Goal: Information Seeking & Learning: Learn about a topic

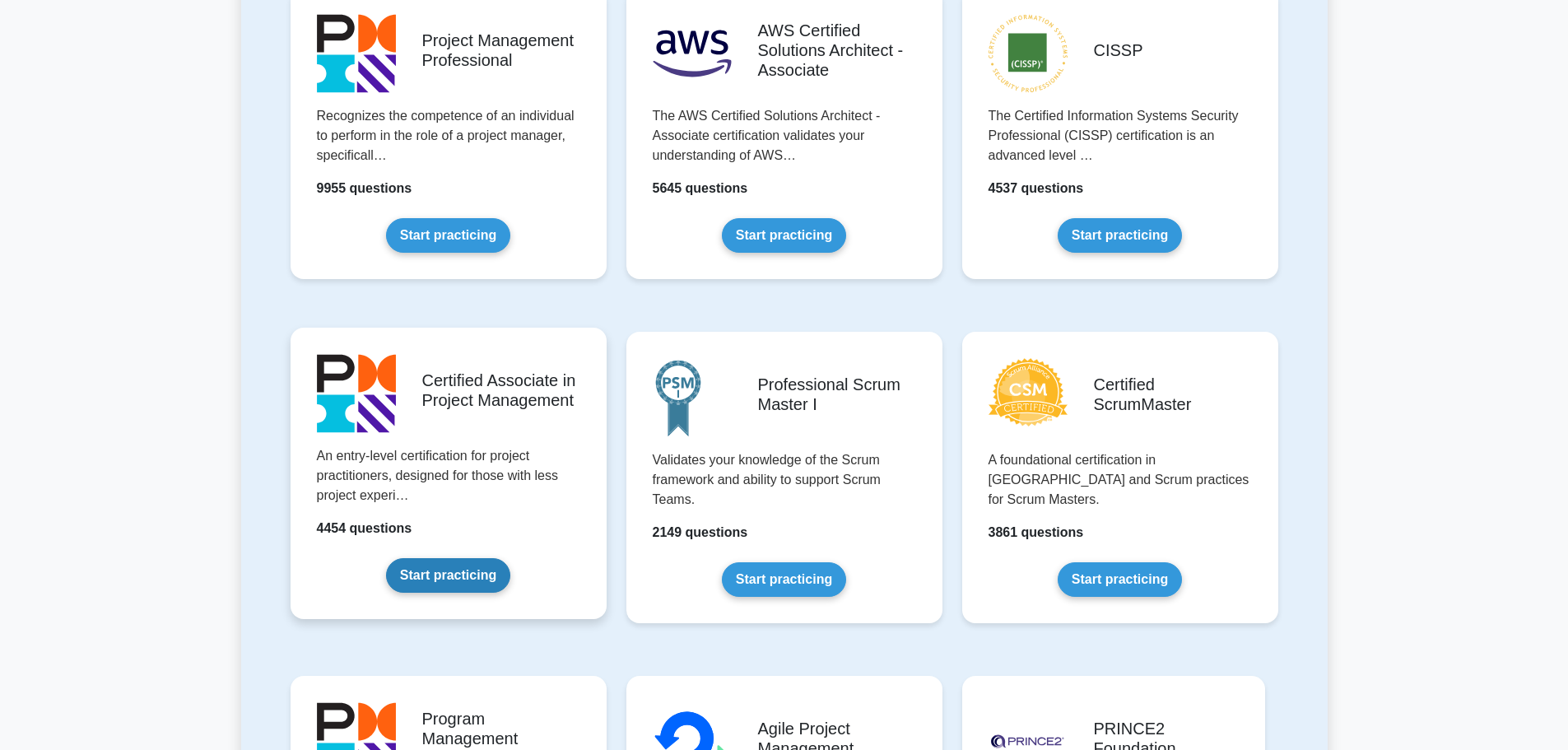
scroll to position [659, 0]
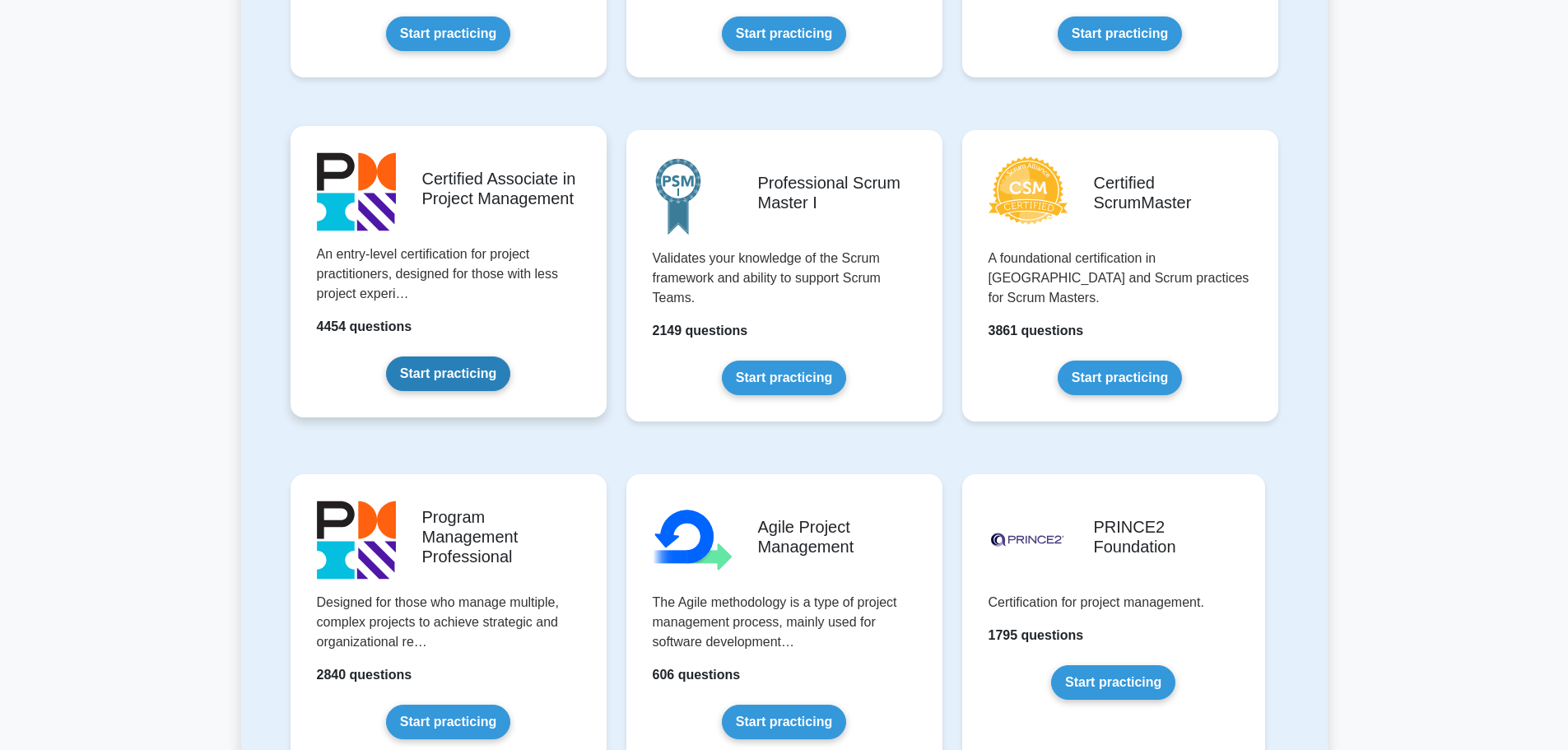
click at [462, 366] on link "Start practicing" at bounding box center [448, 374] width 124 height 34
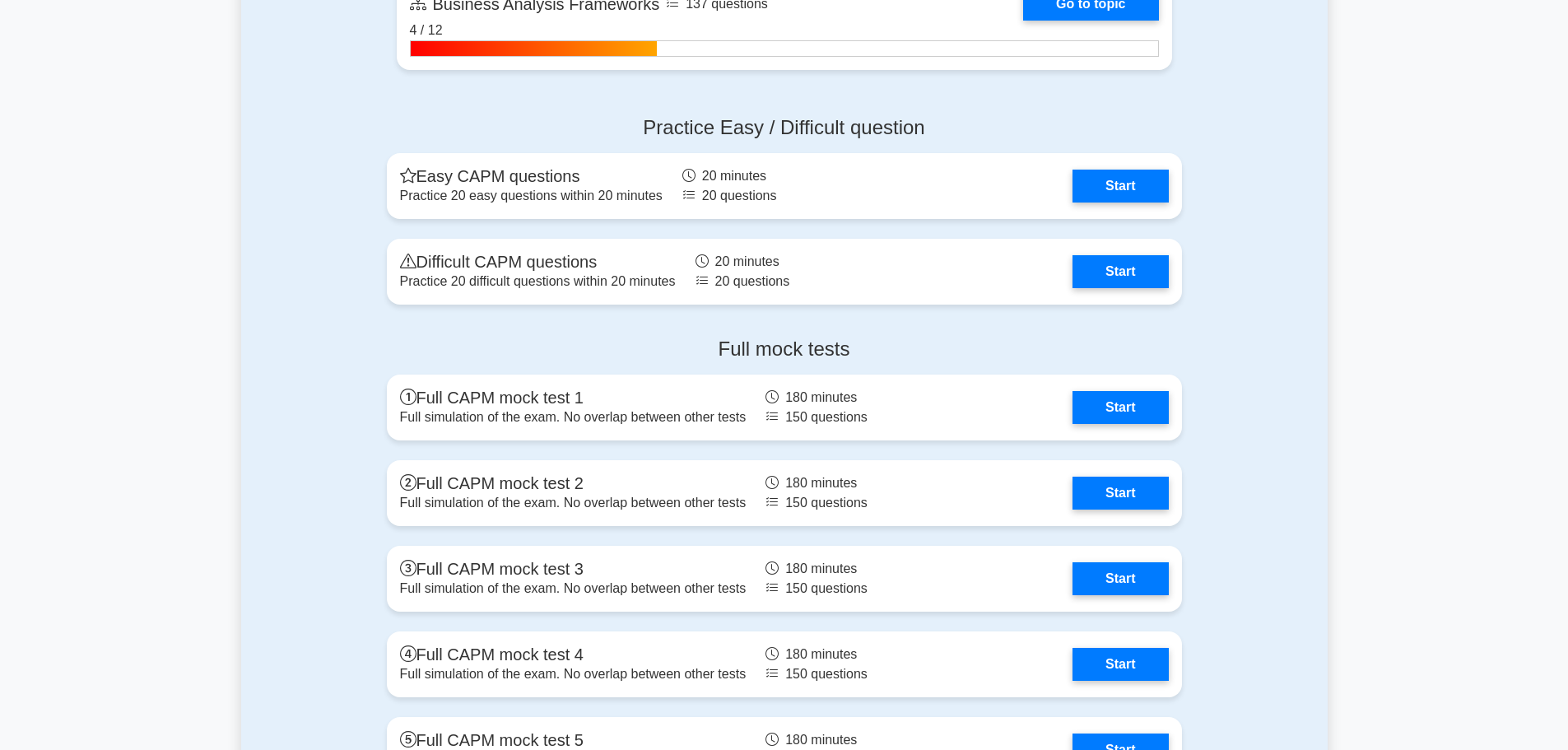
scroll to position [4281, 0]
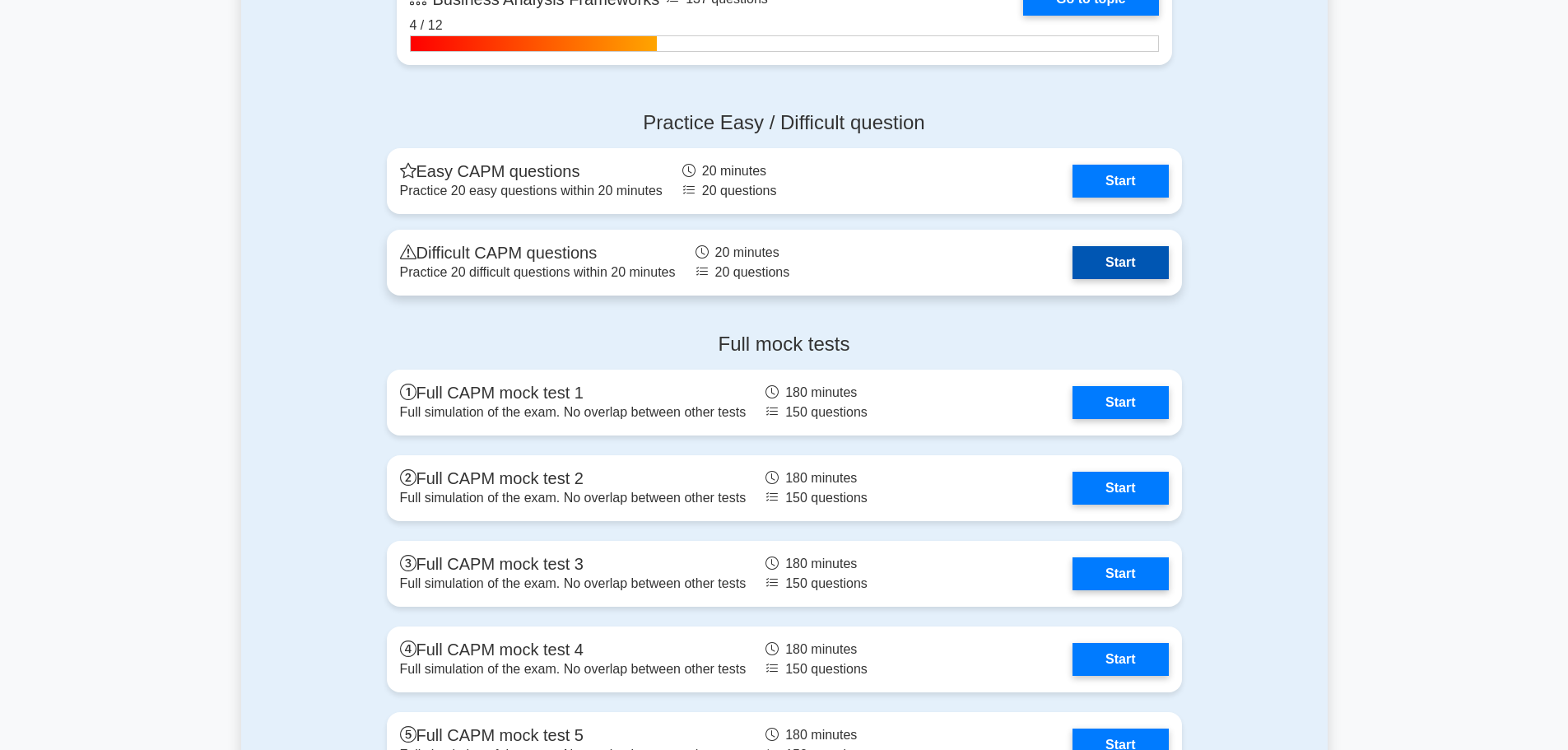
click at [1103, 269] on link "Start" at bounding box center [1121, 262] width 96 height 33
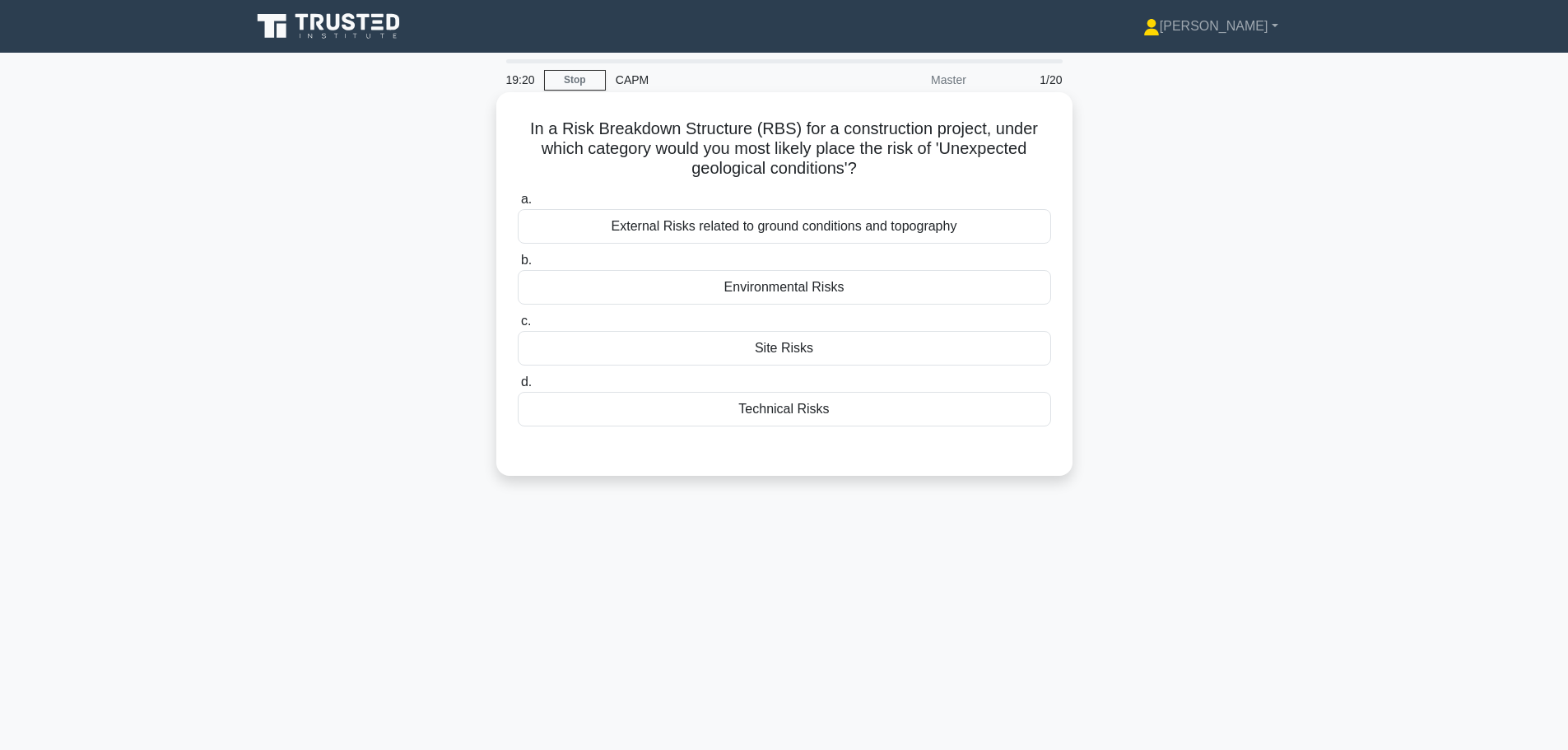
click at [728, 233] on div "External Risks related to ground conditions and topography" at bounding box center [784, 226] width 534 height 34
click at [518, 205] on input "a. External Risks related to ground conditions and topography" at bounding box center [518, 200] width 0 height 11
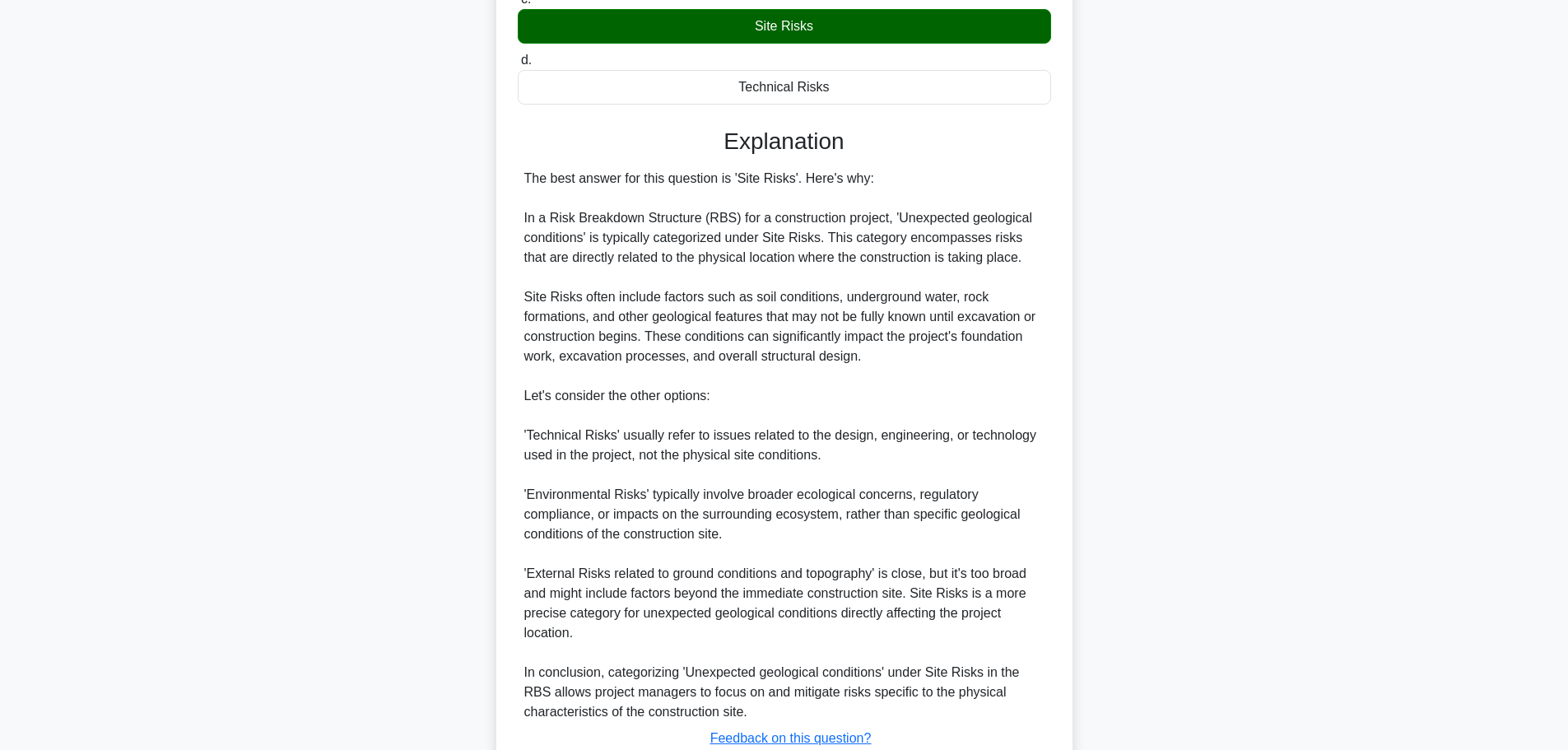
scroll to position [329, 0]
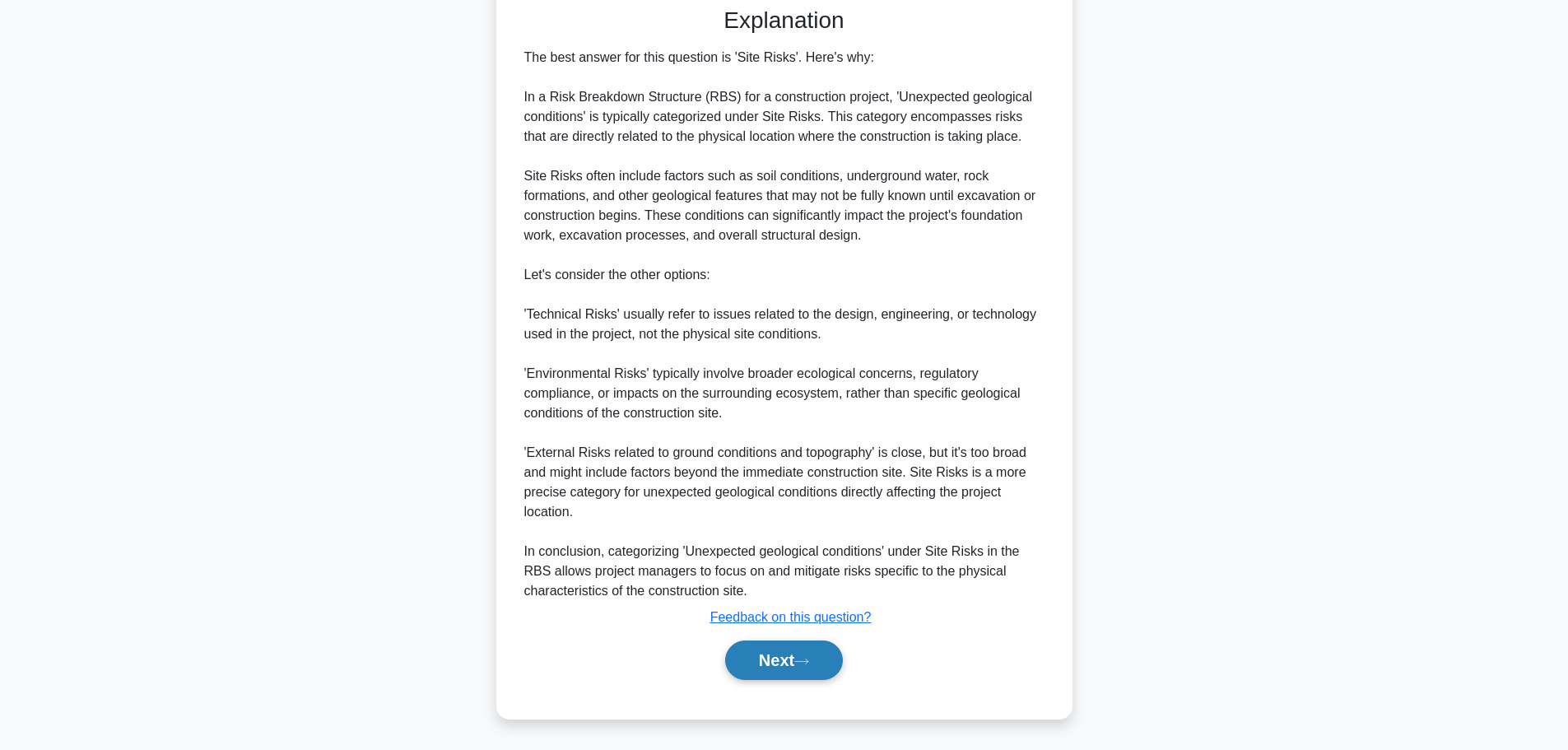
drag, startPoint x: 822, startPoint y: 654, endPoint x: 815, endPoint y: 676, distance: 23.1
click at [822, 654] on button "Next" at bounding box center [784, 660] width 118 height 40
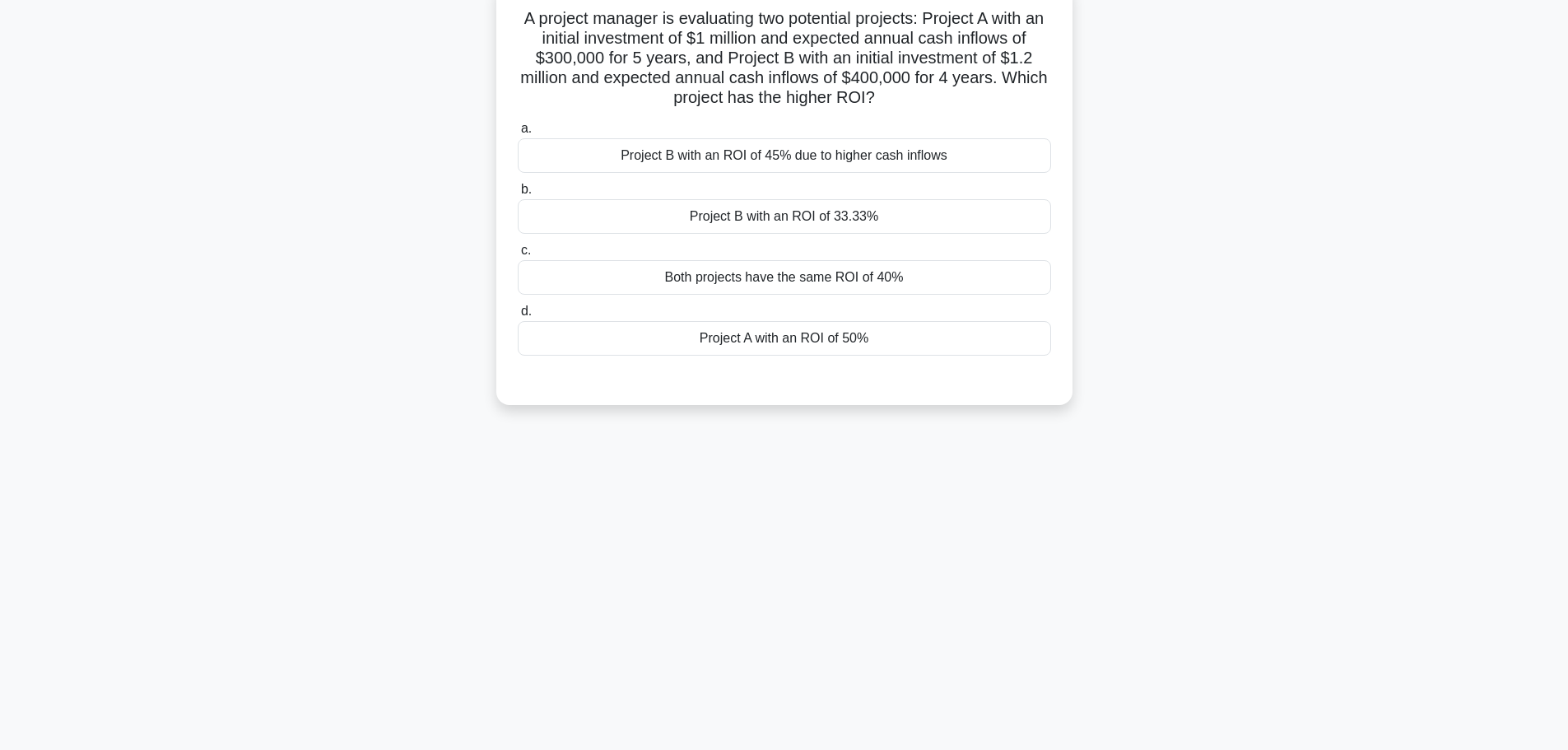
scroll to position [0, 0]
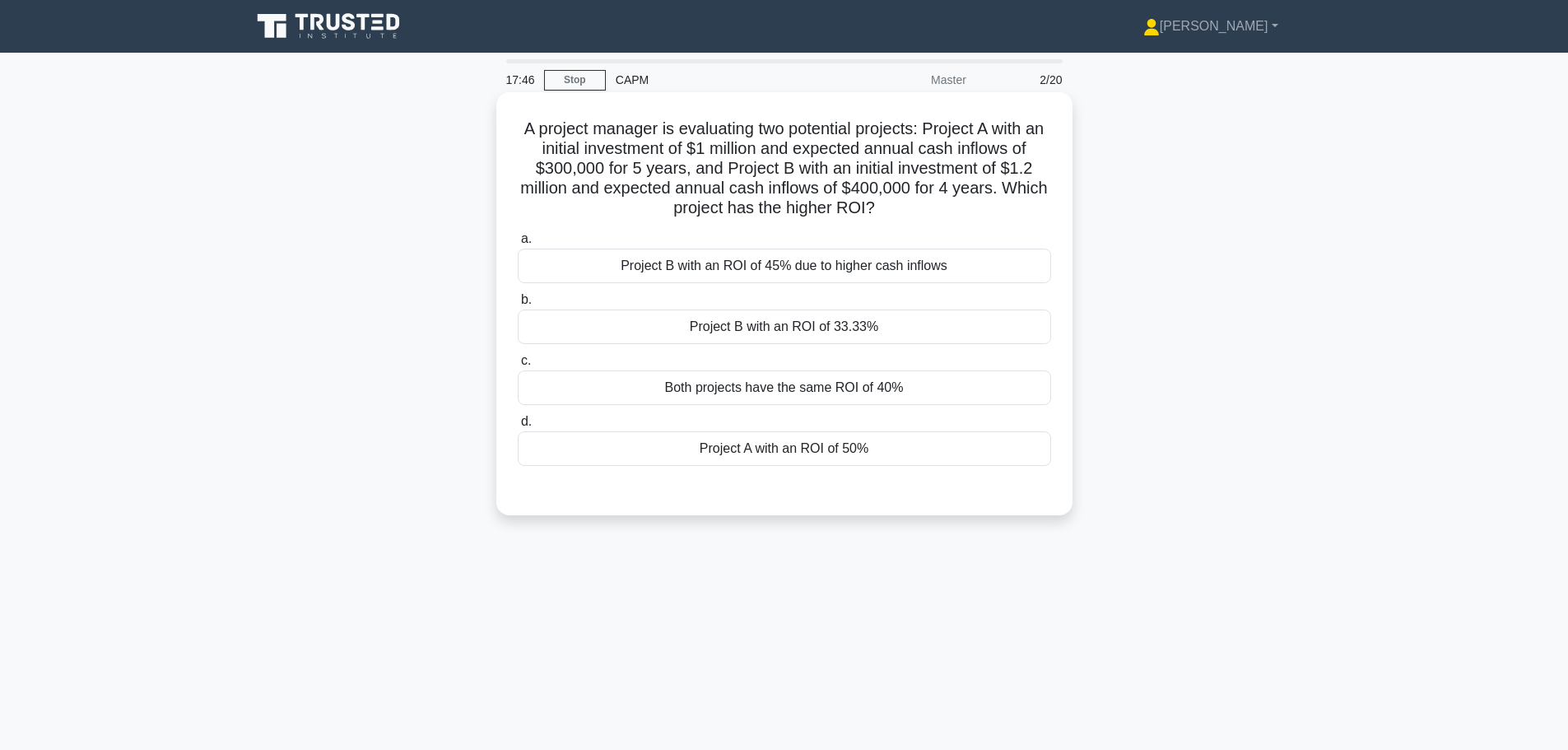
click at [856, 379] on div "Both projects have the same ROI of 40%" at bounding box center [784, 387] width 534 height 34
click at [518, 366] on input "c. Both projects have the same ROI of 40%" at bounding box center [518, 361] width 0 height 11
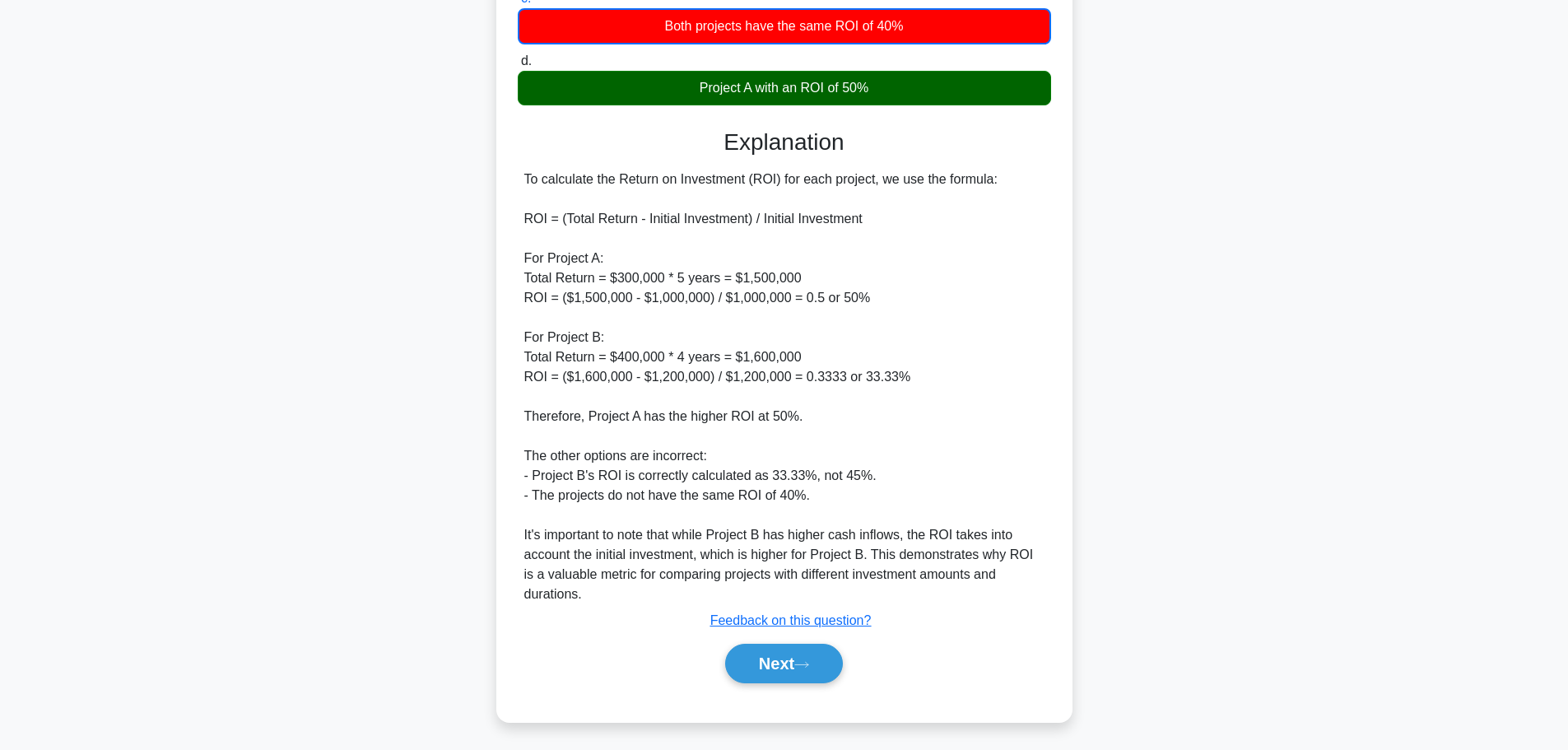
scroll to position [366, 0]
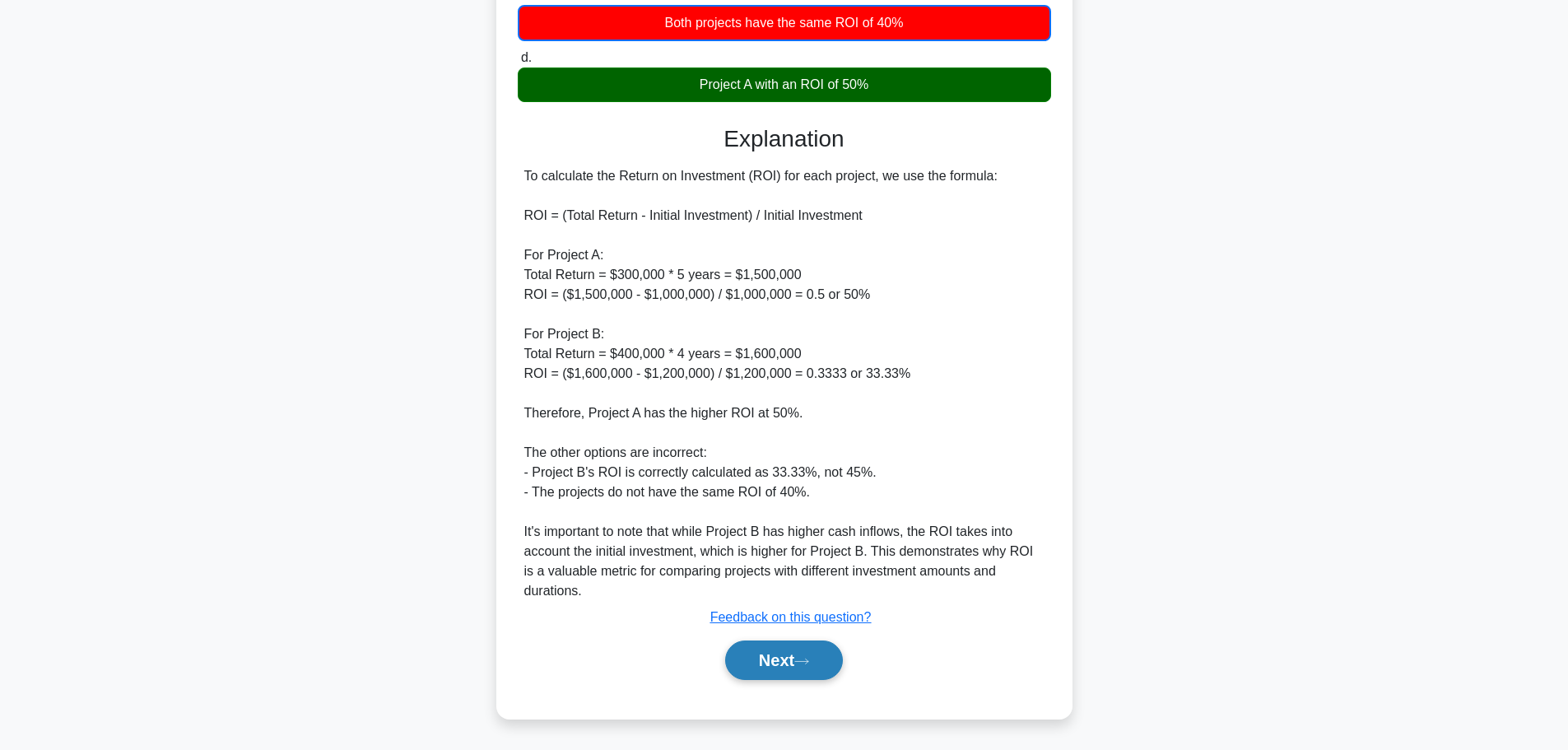
click at [790, 667] on button "Next" at bounding box center [784, 660] width 118 height 40
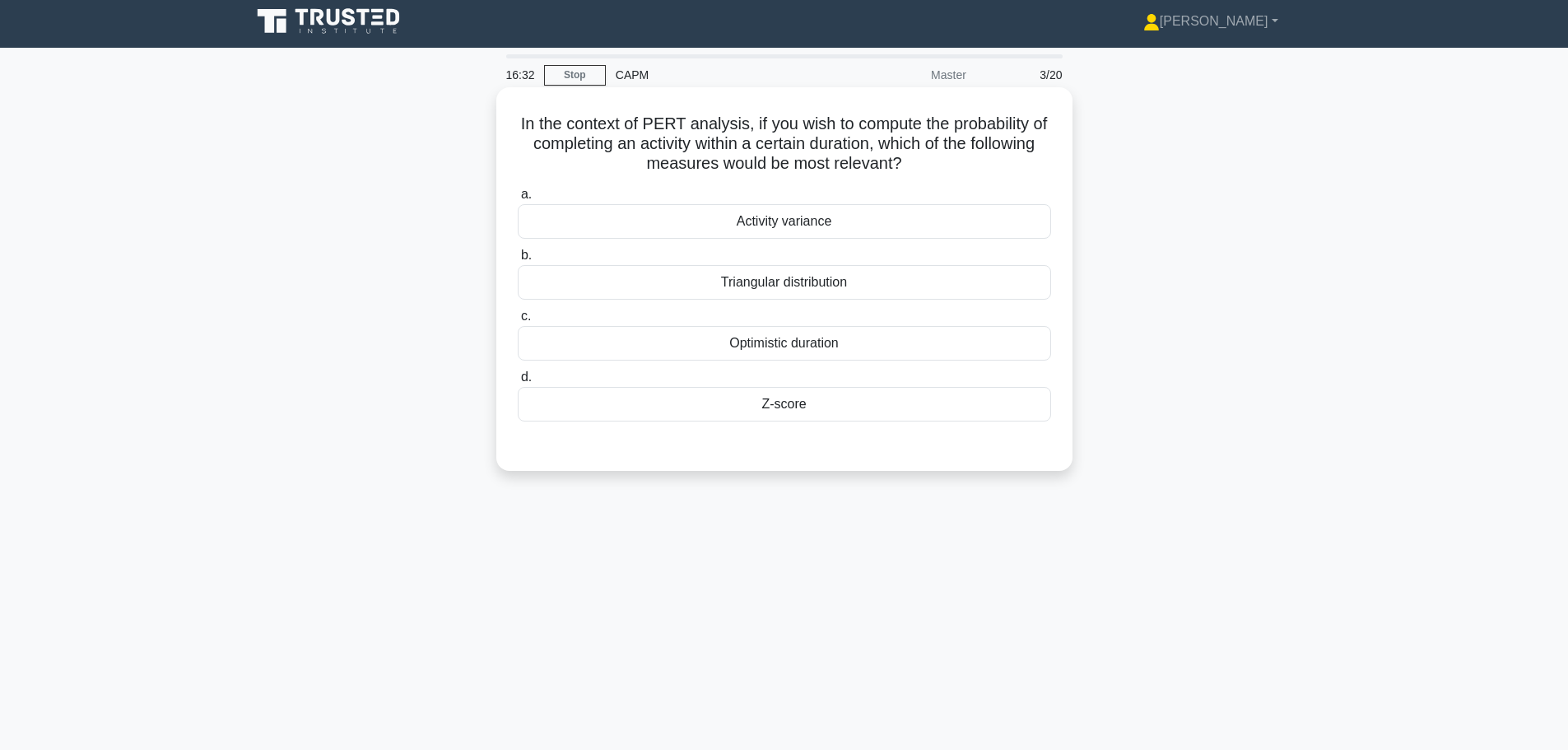
scroll to position [0, 0]
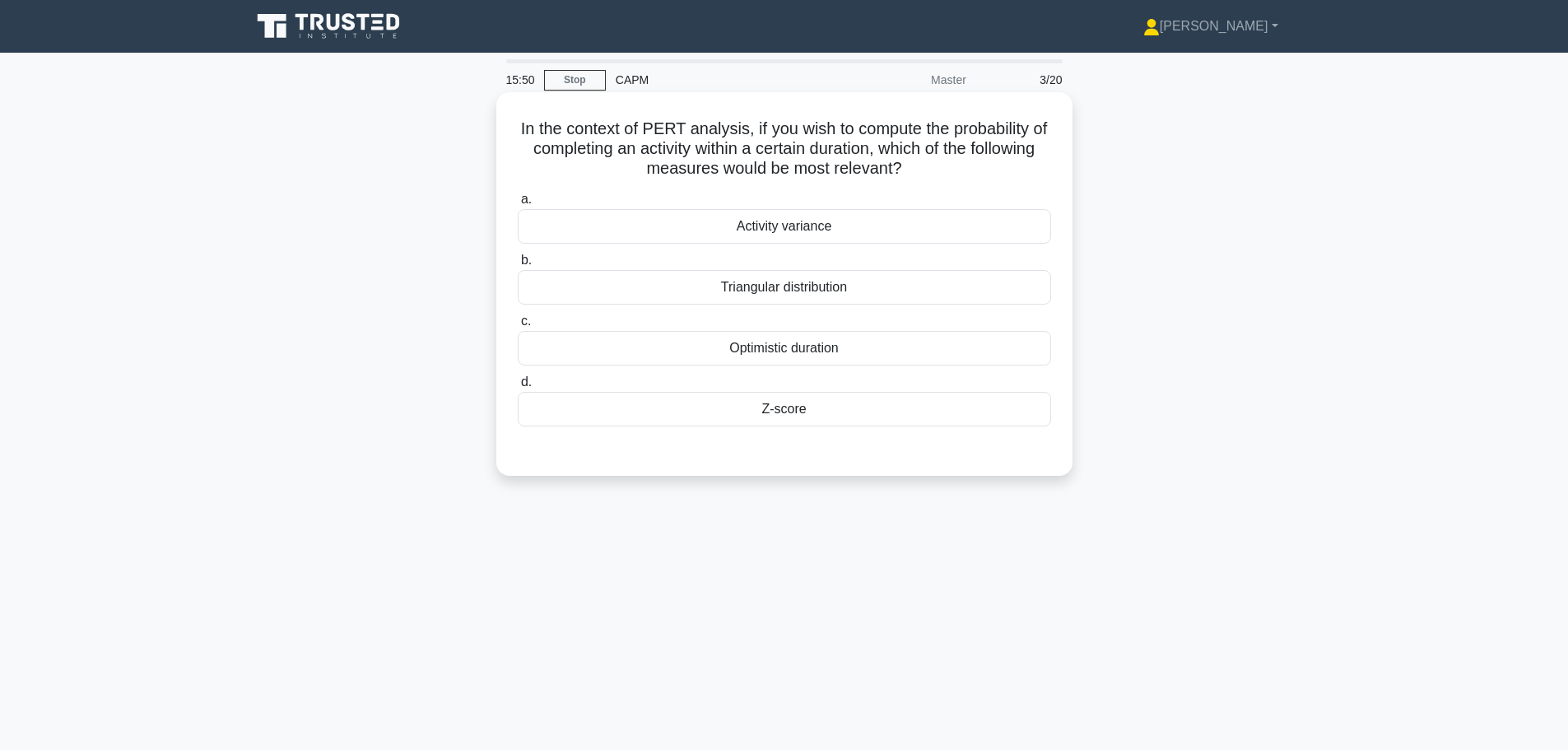
click at [954, 352] on div "Optimistic duration" at bounding box center [784, 348] width 534 height 34
click at [518, 327] on input "c. Optimistic duration" at bounding box center [518, 321] width 0 height 11
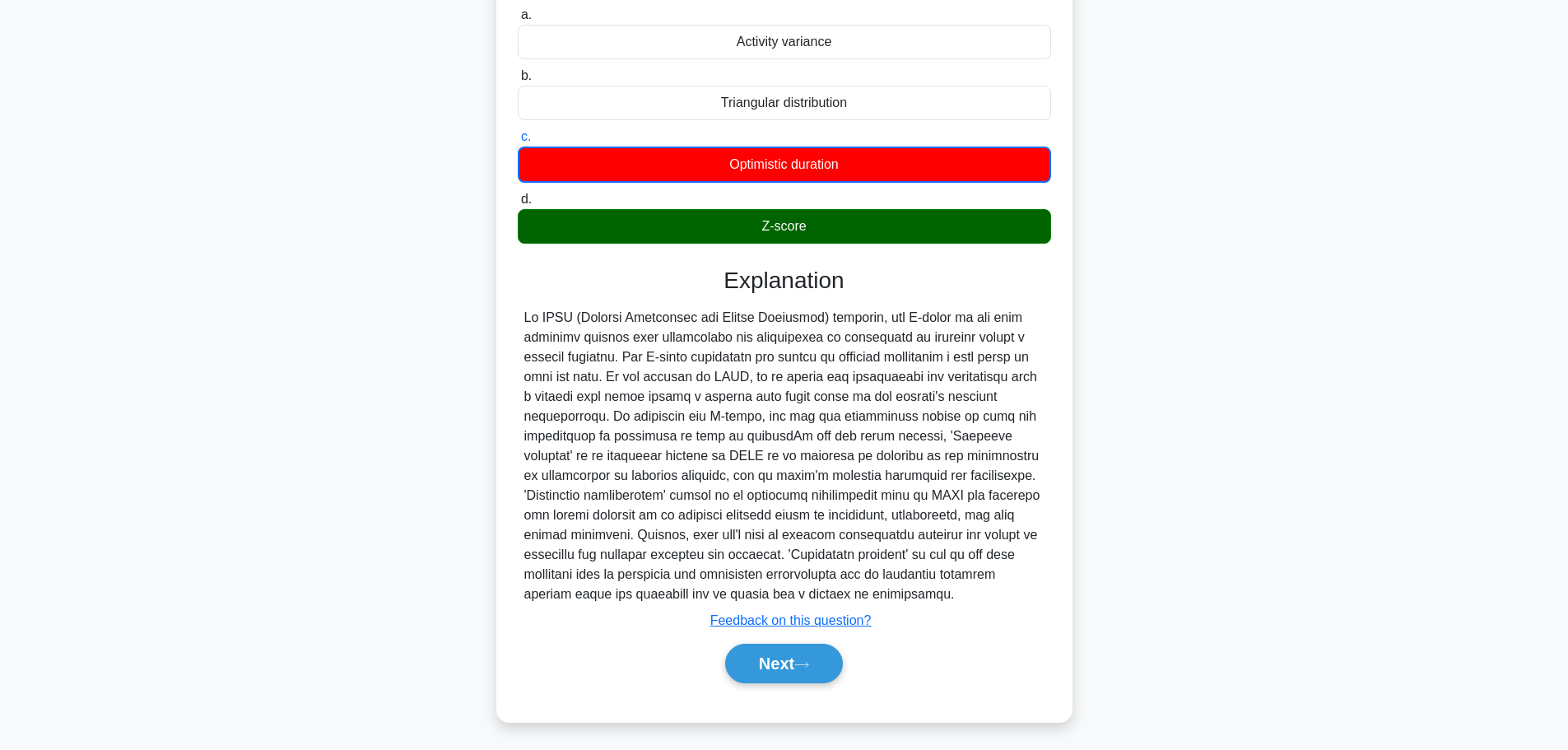
scroll to position [188, 0]
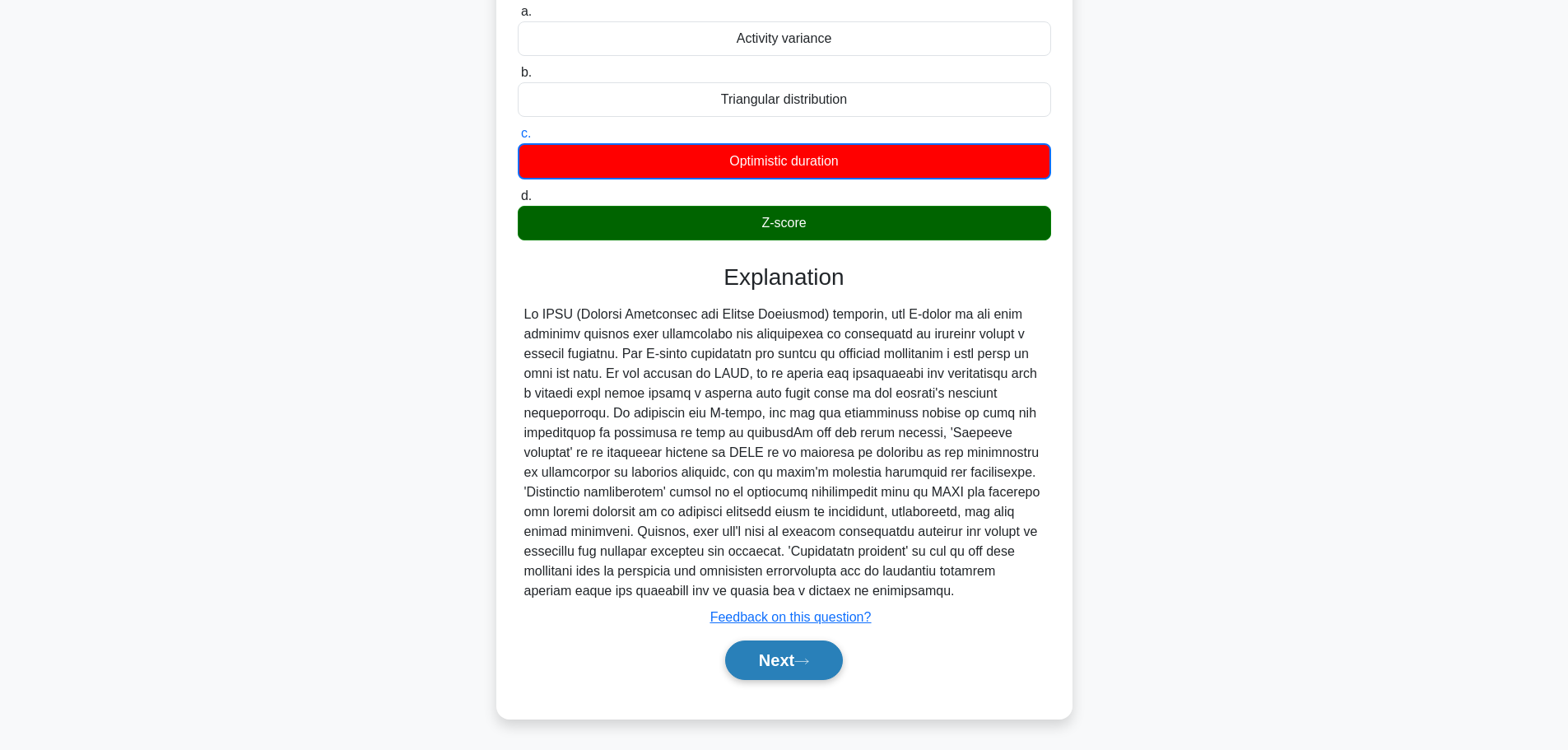
click at [774, 658] on button "Next" at bounding box center [784, 660] width 118 height 40
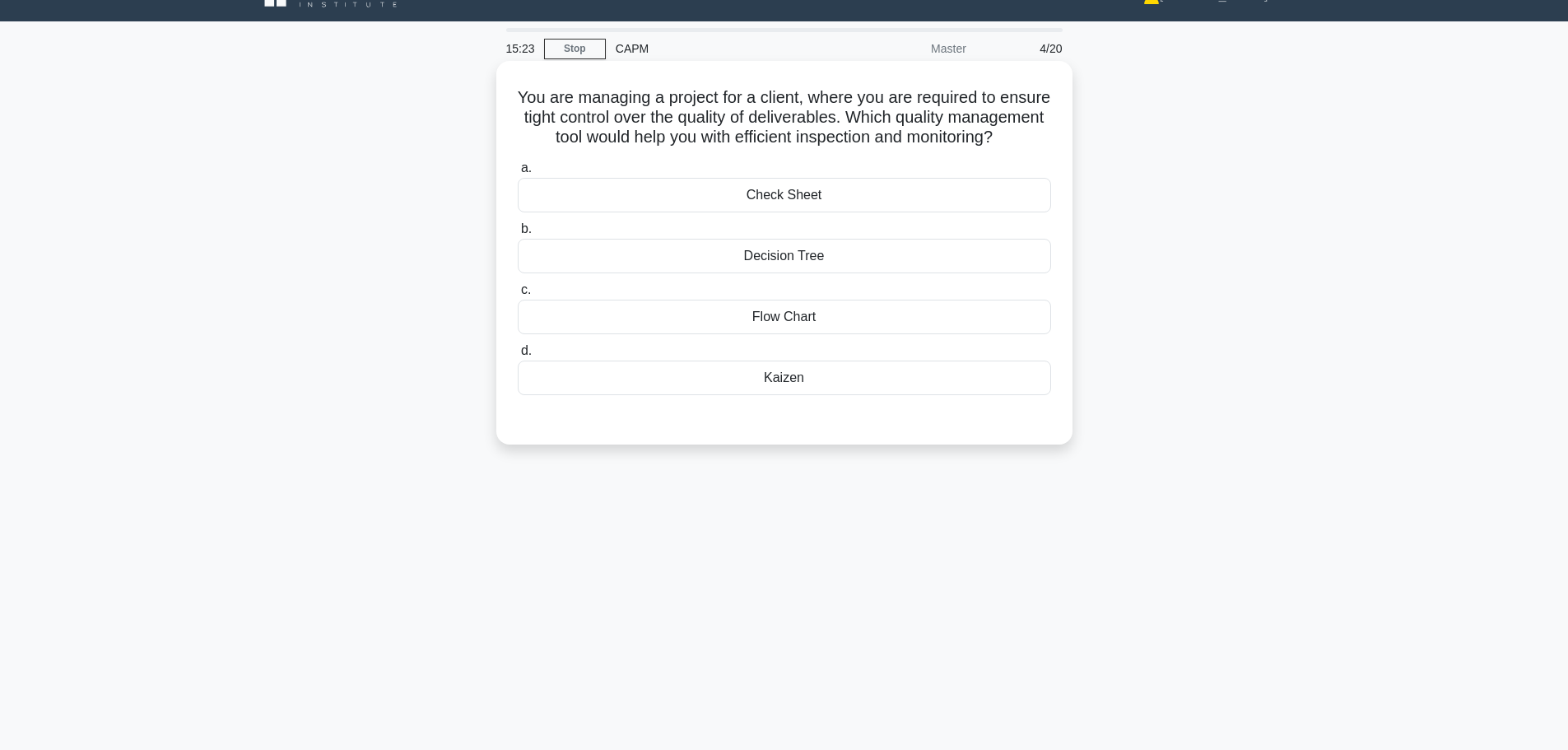
scroll to position [0, 0]
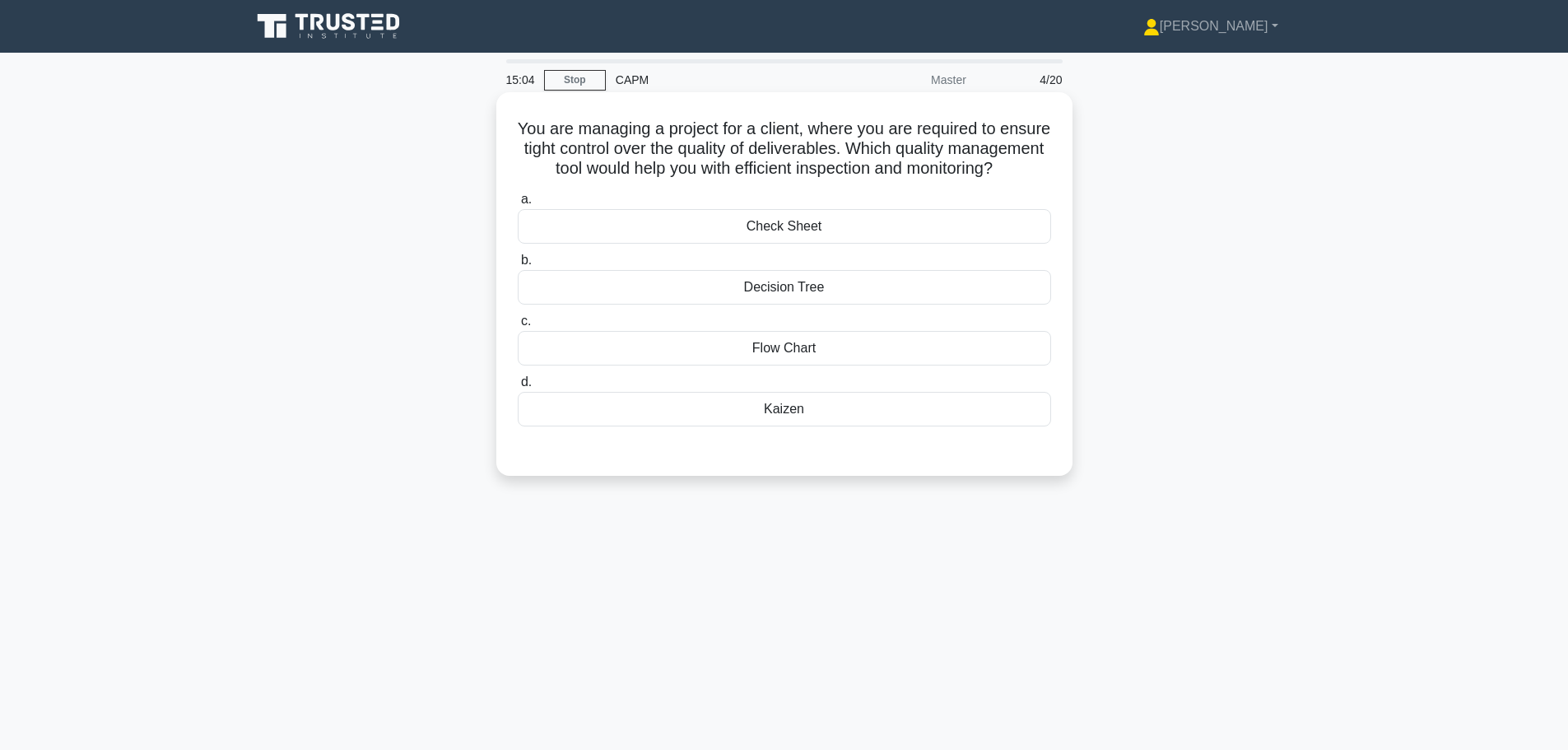
click at [791, 233] on div "Check Sheet" at bounding box center [784, 226] width 534 height 34
click at [518, 205] on input "a. Check Sheet" at bounding box center [518, 200] width 0 height 11
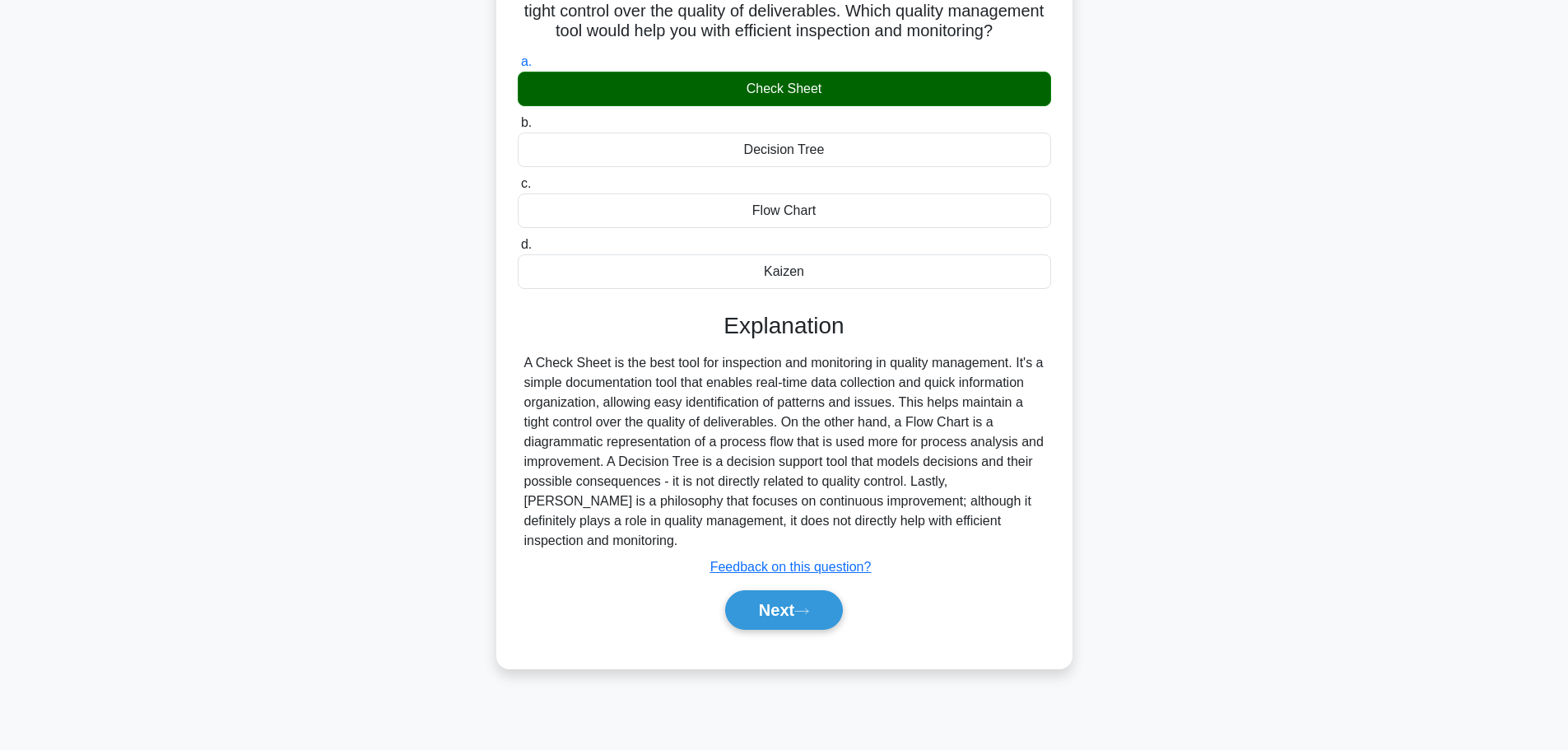
scroll to position [139, 0]
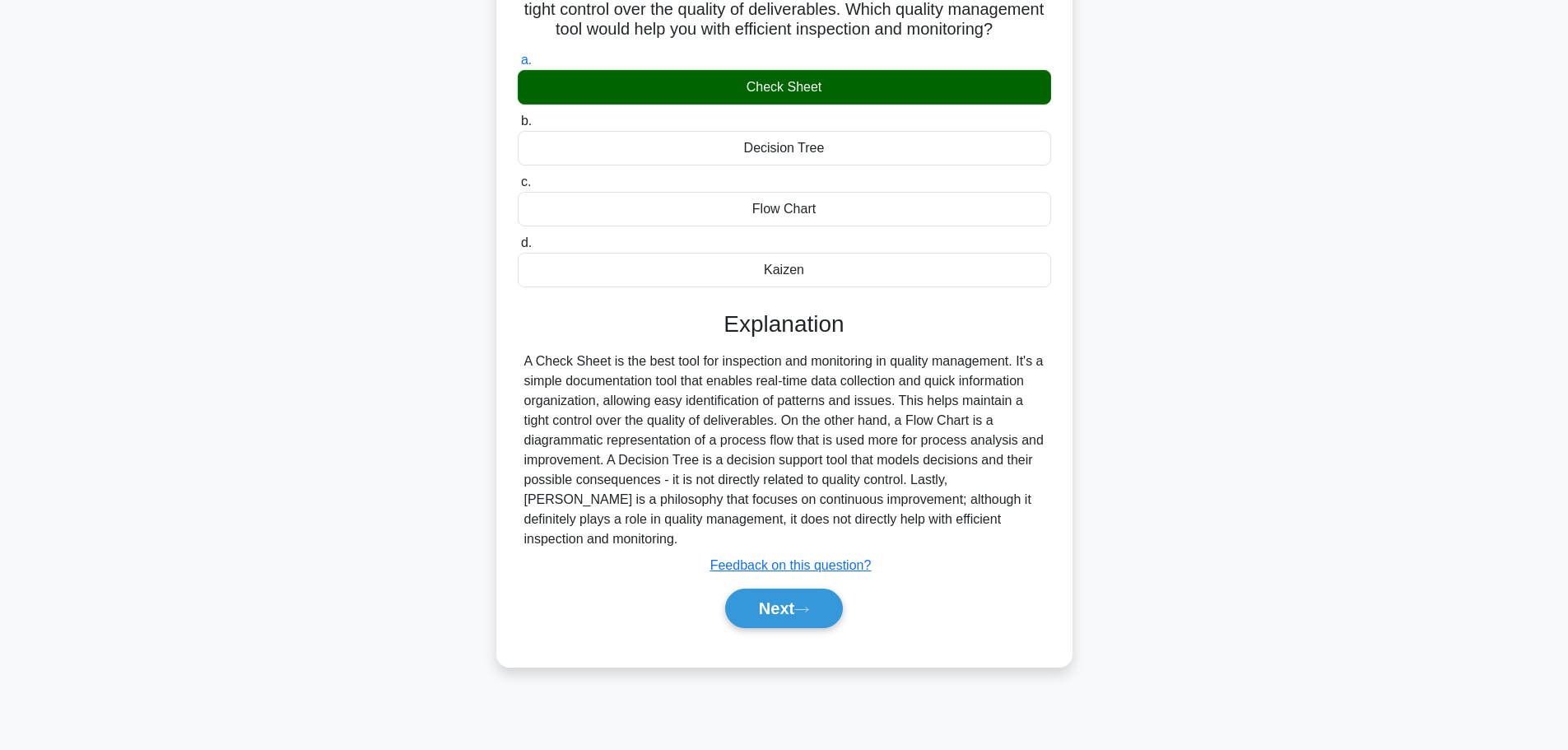
click at [786, 583] on div "Next" at bounding box center [784, 608] width 534 height 52
click at [784, 599] on button "Next" at bounding box center [784, 609] width 118 height 40
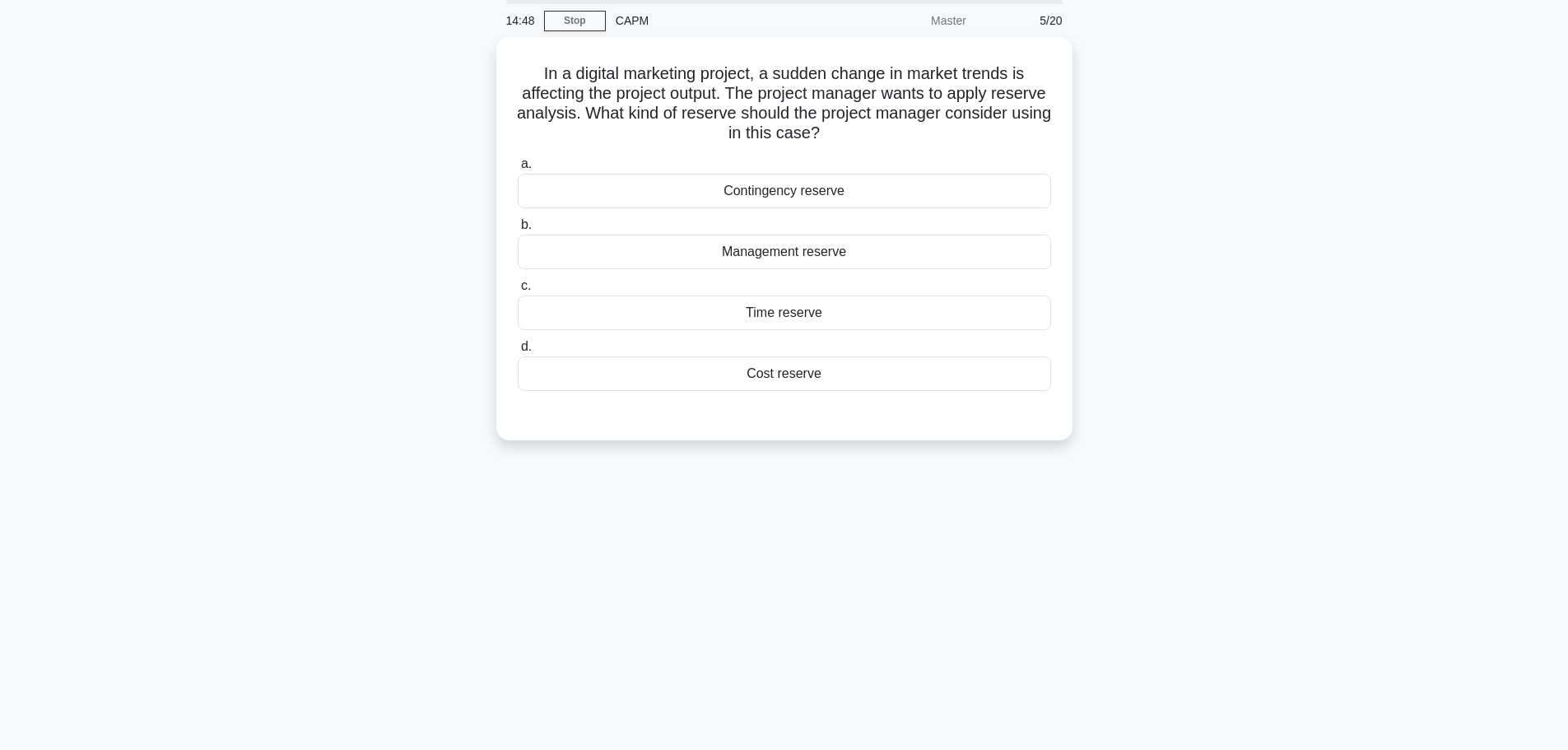
scroll to position [0, 0]
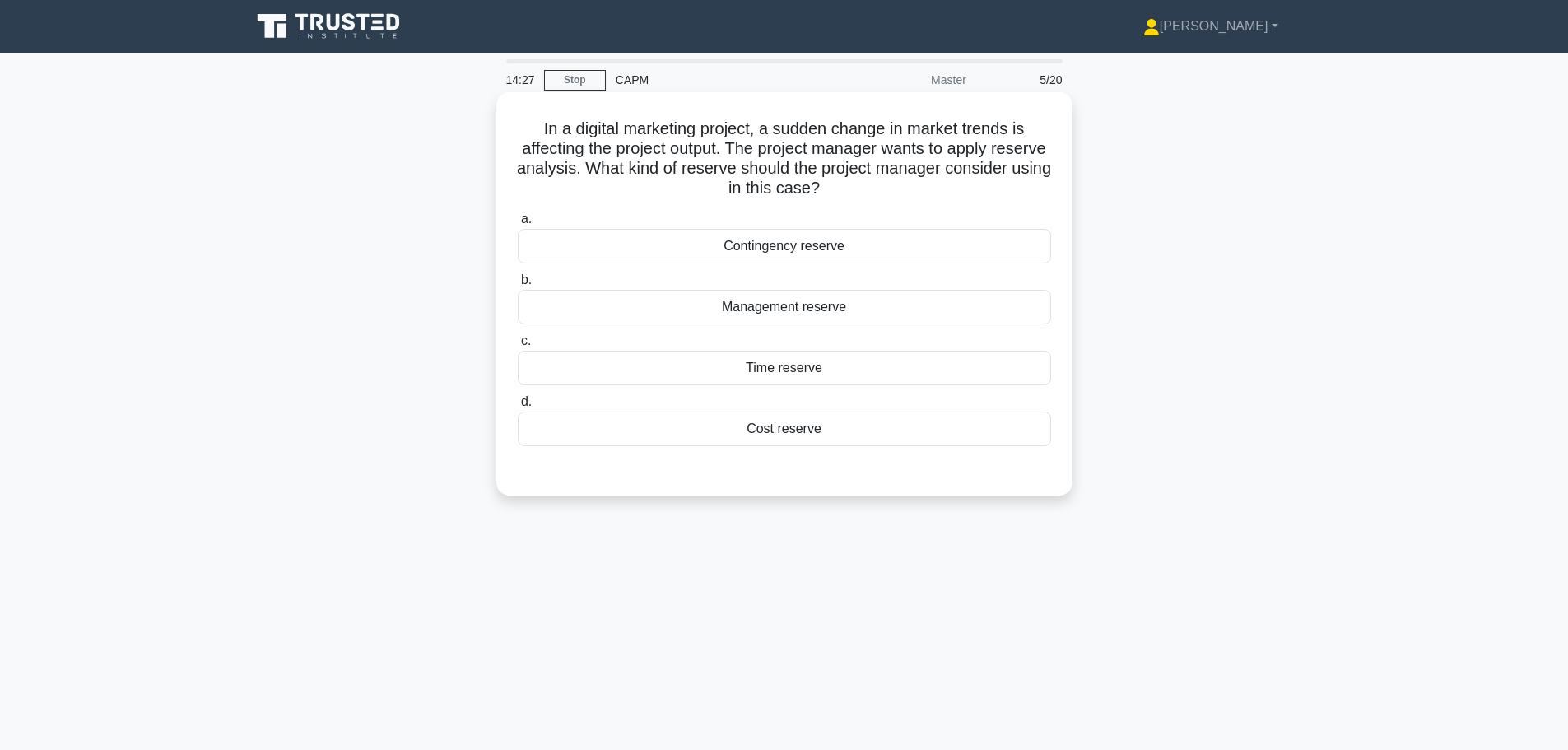
click at [662, 242] on div "Contingency reserve" at bounding box center [784, 246] width 534 height 34
click at [518, 224] on input "a. [GEOGRAPHIC_DATA]" at bounding box center [518, 220] width 0 height 11
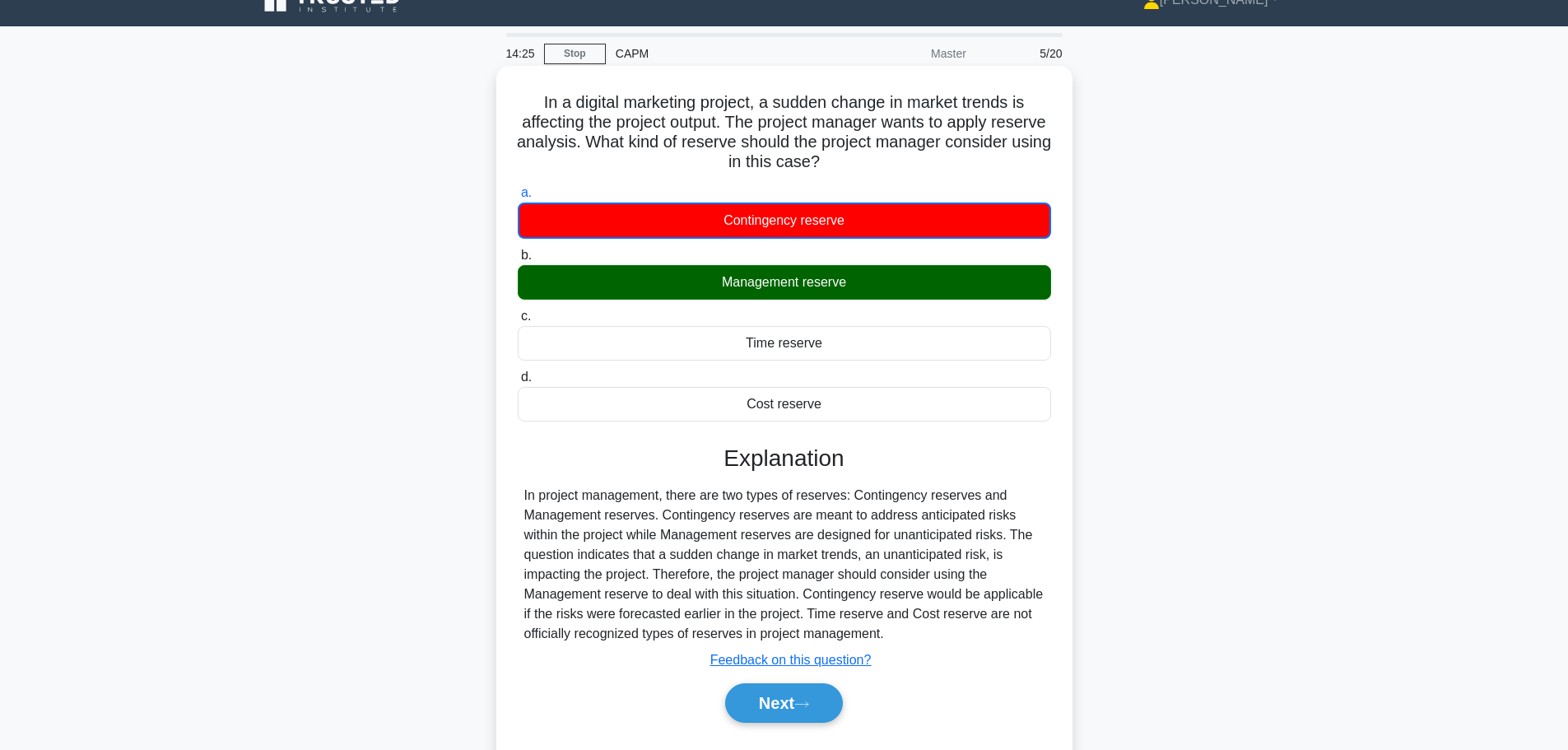
scroll to position [82, 0]
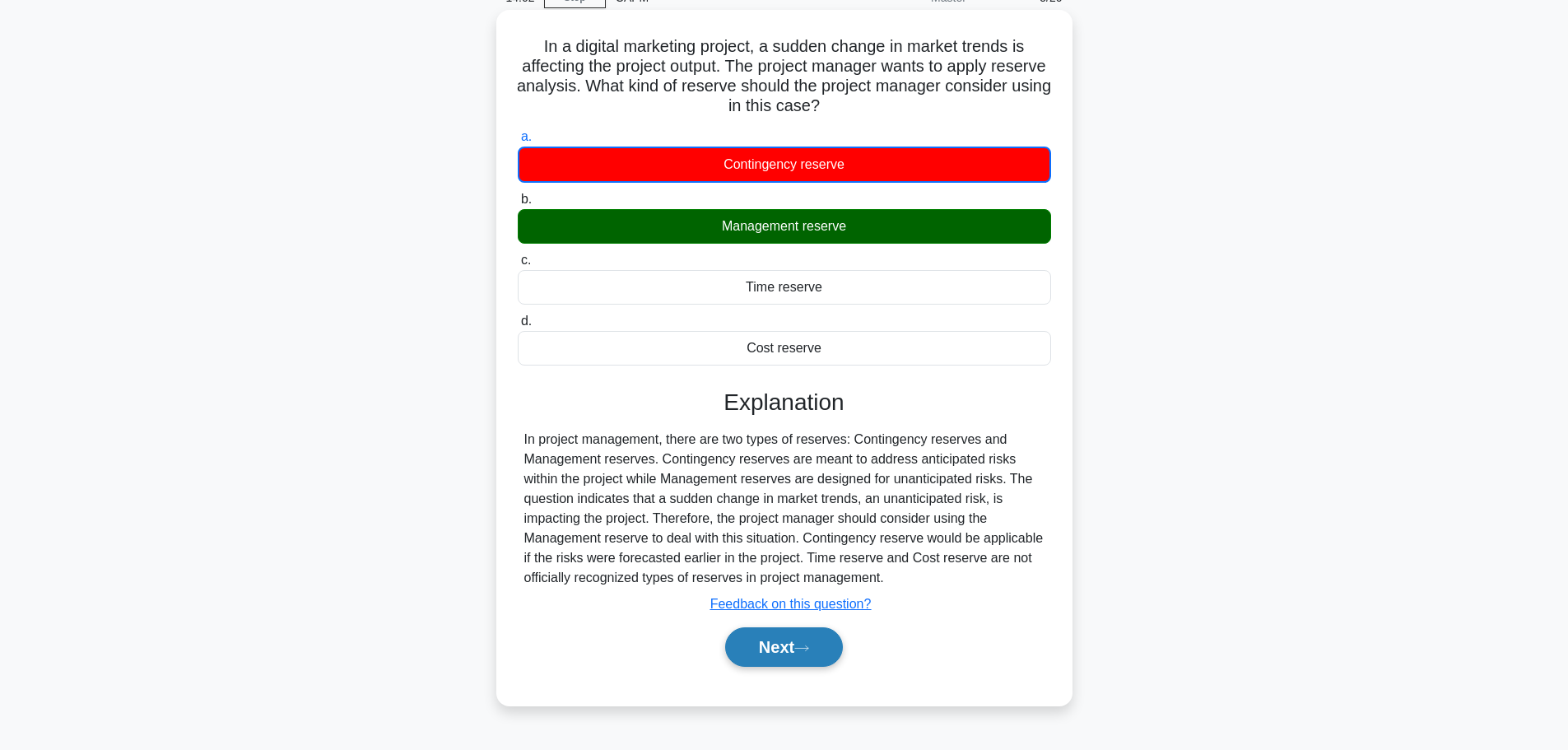
click at [820, 653] on button "Next" at bounding box center [784, 647] width 118 height 40
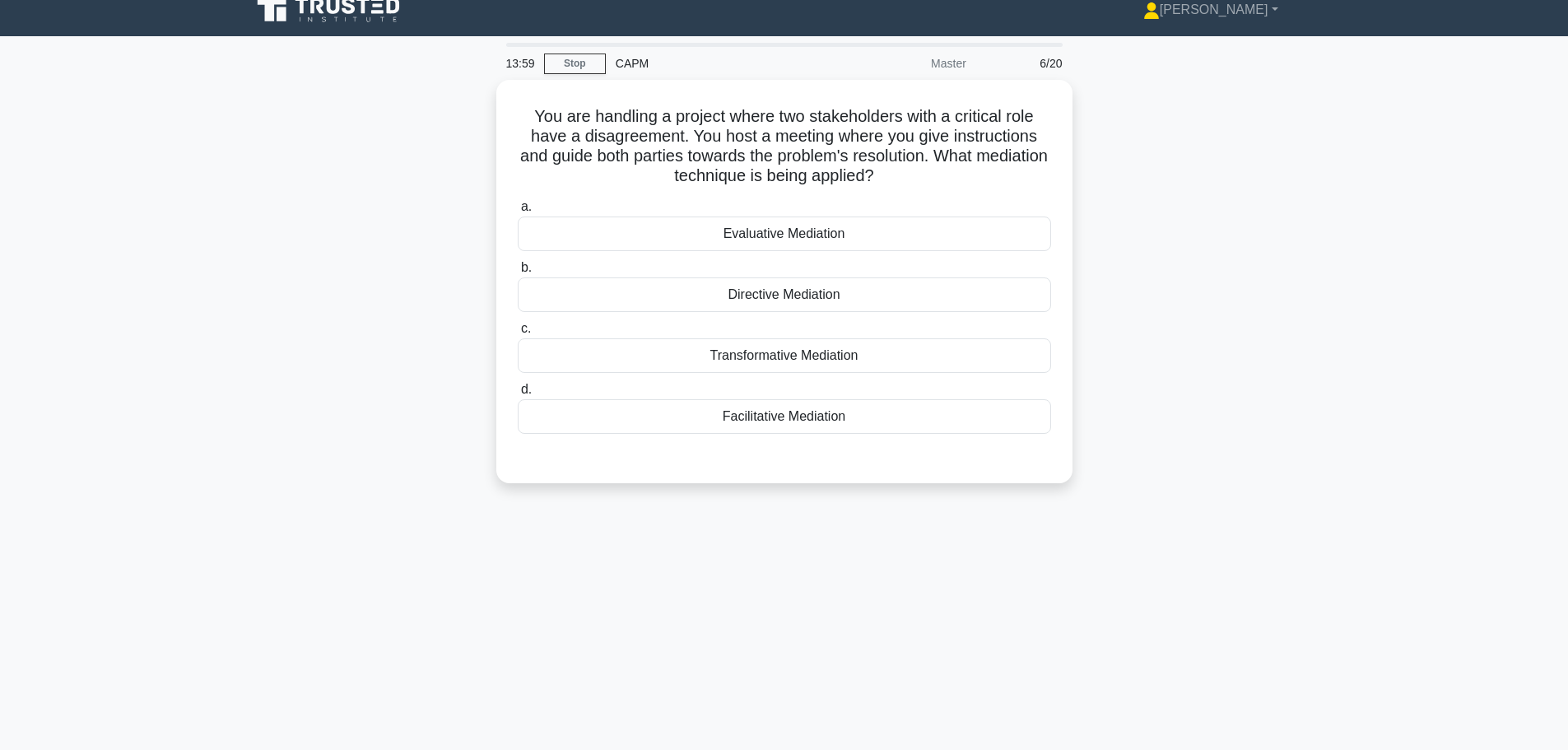
scroll to position [0, 0]
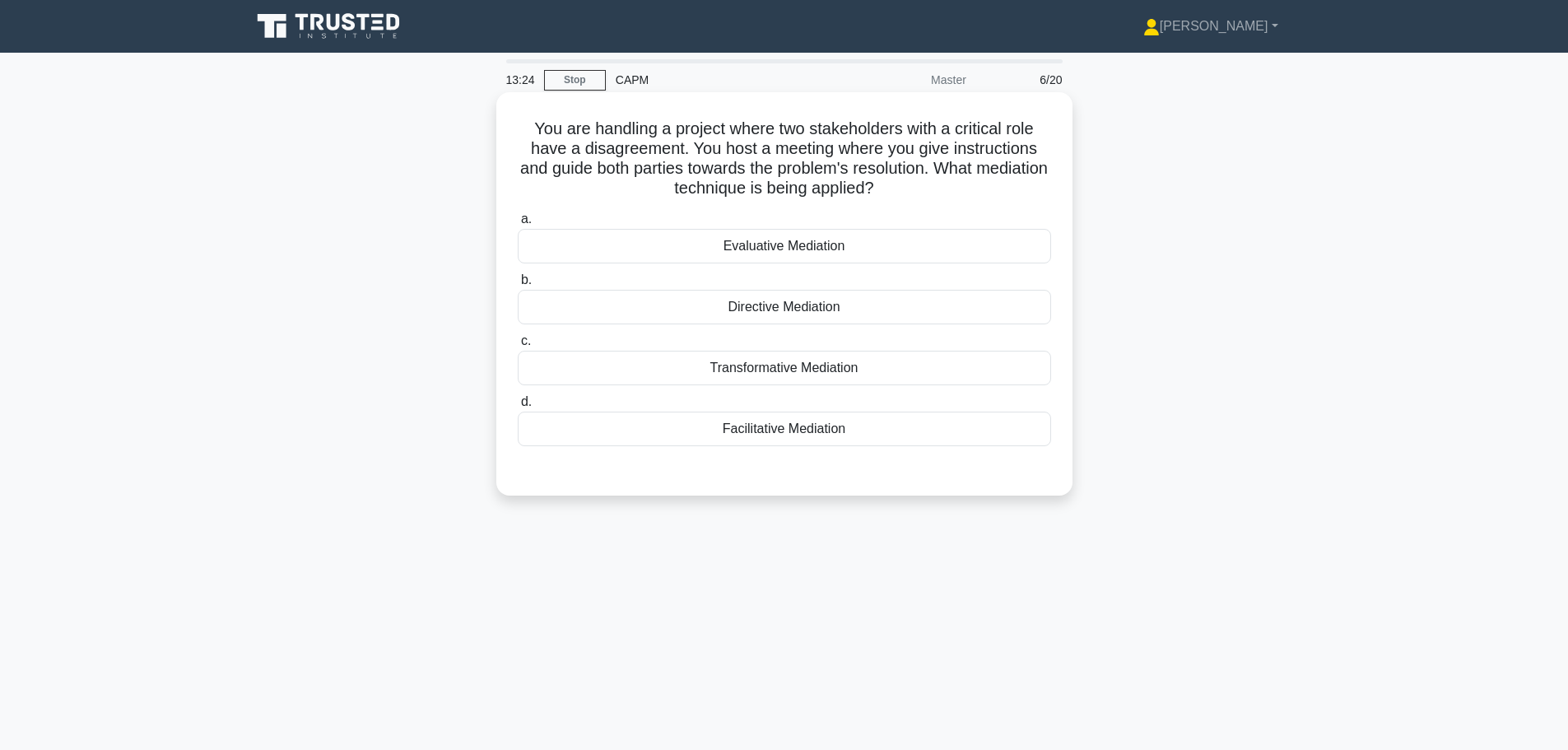
click at [844, 300] on div "Directive Mediation" at bounding box center [784, 307] width 534 height 34
click at [518, 286] on input "b. Directive Mediation" at bounding box center [518, 280] width 0 height 11
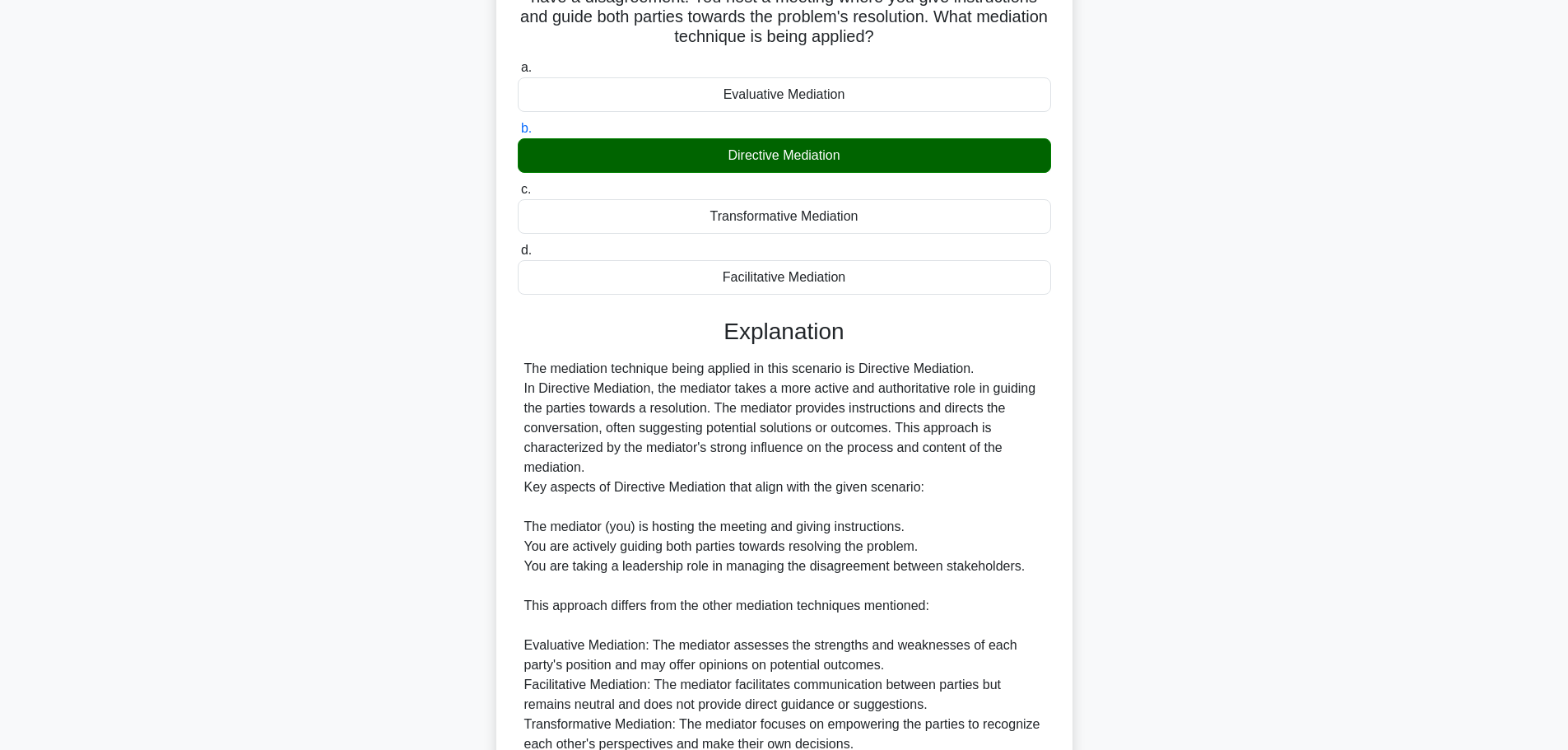
scroll to position [165, 0]
